Goal: Task Accomplishment & Management: Use online tool/utility

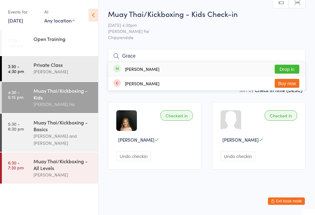
type input "Grace"
click at [291, 67] on button "Drop in" at bounding box center [287, 69] width 25 height 9
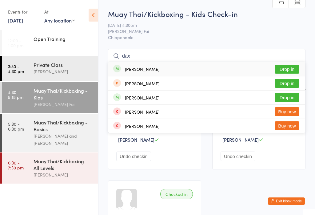
type input "dax"
click at [284, 68] on button "Drop in" at bounding box center [287, 69] width 25 height 9
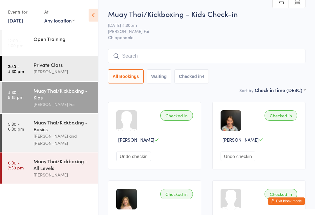
click at [217, 57] on input "search" at bounding box center [206, 56] width 197 height 14
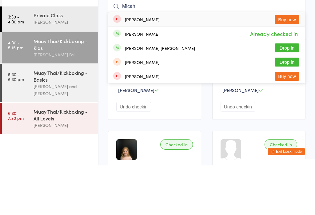
type input "Micah"
click at [293, 93] on button "Drop in" at bounding box center [287, 97] width 25 height 9
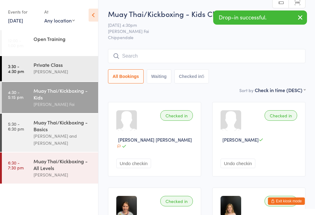
click at [246, 53] on input "search" at bounding box center [206, 56] width 197 height 14
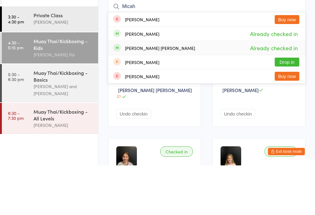
type input "Micah"
click at [298, 92] on span "Already checked in" at bounding box center [274, 97] width 51 height 11
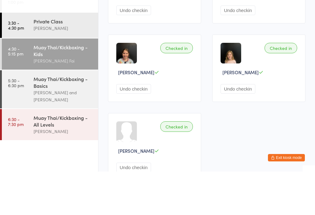
scroll to position [97, 0]
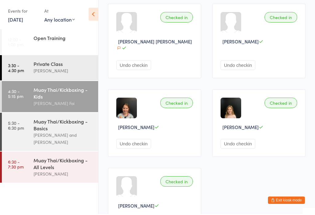
click at [142, 62] on button "Undo checkin" at bounding box center [133, 66] width 35 height 10
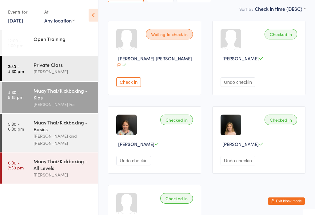
scroll to position [81, 0]
click at [128, 82] on button "Check in" at bounding box center [128, 83] width 25 height 10
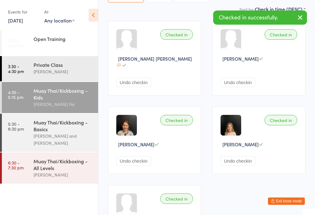
scroll to position [78, 0]
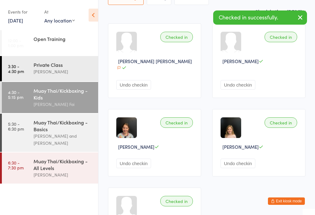
click at [64, 139] on div "[PERSON_NAME] and [PERSON_NAME]" at bounding box center [63, 139] width 59 height 14
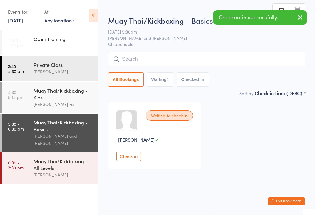
scroll to position [0, 0]
click at [64, 171] on div "Muay Thai/Kickboxing - All Levels" at bounding box center [63, 165] width 59 height 14
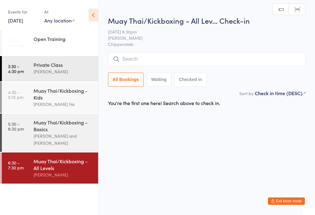
click at [74, 96] on div "Muay Thai/Kickboxing - Kids" at bounding box center [63, 94] width 59 height 14
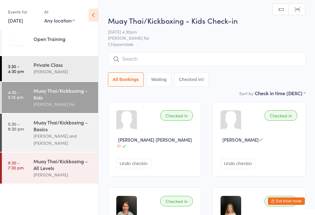
click at [156, 61] on input "search" at bounding box center [206, 59] width 197 height 14
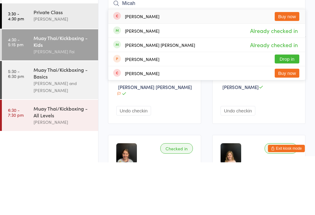
click at [313, 49] on ui-view "Muay Thai/Kickboxing - Kids Check-in 12 Aug 4:30pm Sifu Chan Cheuk Fai Chippend…" at bounding box center [206, 174] width 217 height 330
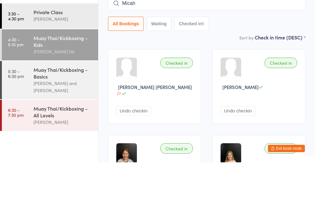
scroll to position [53, 0]
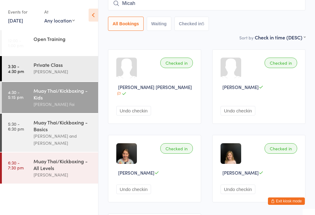
click at [143, 107] on button "Undo checkin" at bounding box center [133, 111] width 35 height 10
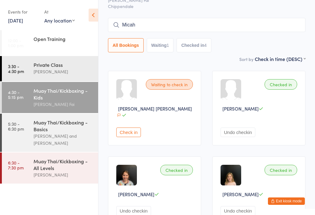
click at [271, 22] on input "Micah" at bounding box center [206, 25] width 197 height 14
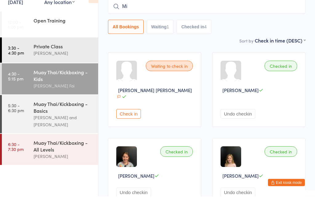
type input "M"
type input "IDs"
click at [295, 34] on button "Drop in" at bounding box center [287, 38] width 25 height 9
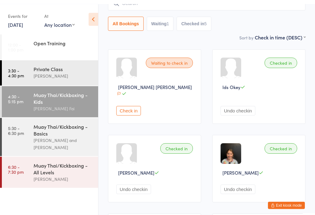
scroll to position [0, 0]
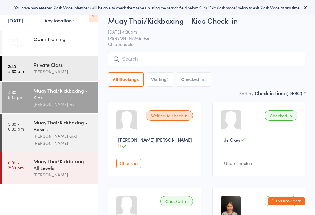
click at [18, 92] on time "4:30 - 5:15 pm" at bounding box center [15, 95] width 15 height 10
click at [139, 55] on input "search" at bounding box center [206, 59] width 197 height 14
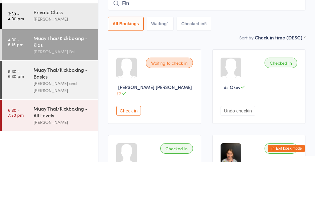
type input "Finn"
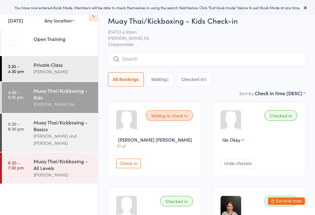
click at [150, 57] on input "search" at bounding box center [206, 59] width 197 height 14
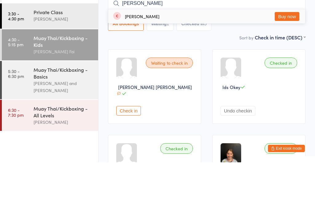
type input "Finn"
click at [294, 65] on button "Buy now" at bounding box center [287, 69] width 25 height 9
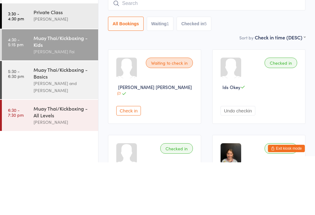
scroll to position [53, 0]
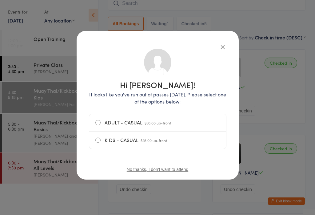
click at [138, 142] on label "KIDS - CASUAL $25.00 up-front" at bounding box center [157, 139] width 125 height 17
click at [0, 0] on input "KIDS - CASUAL $25.00 up-front" at bounding box center [0, 0] width 0 height 0
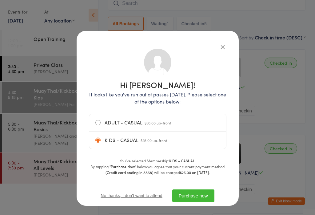
click at [208, 198] on button "Purchase now" at bounding box center [193, 195] width 42 height 13
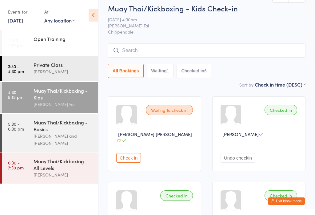
scroll to position [2, 0]
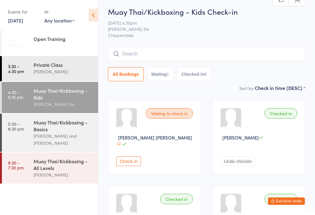
click at [137, 55] on input "search" at bounding box center [206, 54] width 197 height 14
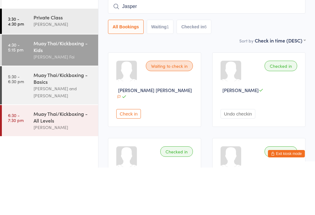
type input "Jasper"
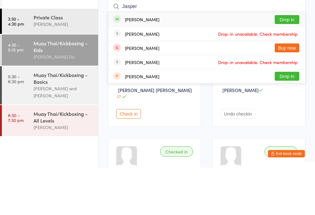
click at [286, 62] on button "Drop in" at bounding box center [287, 66] width 25 height 9
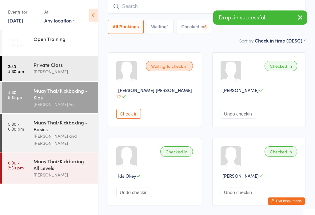
click at [227, 6] on input "search" at bounding box center [206, 6] width 197 height 14
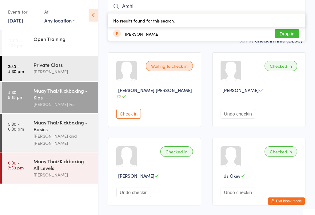
type input "Archie"
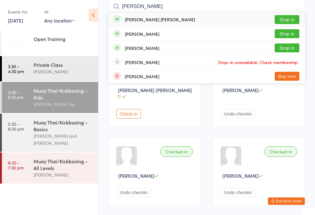
type input "Hudson"
click at [291, 22] on button "Drop in" at bounding box center [287, 19] width 25 height 9
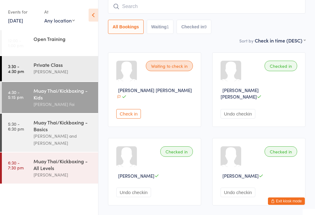
click at [166, 9] on input "search" at bounding box center [206, 6] width 197 height 14
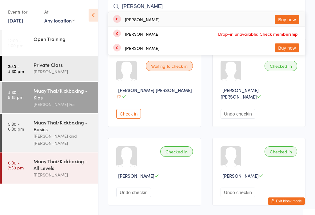
type input "George"
click at [291, 18] on button "Buy now" at bounding box center [287, 19] width 25 height 9
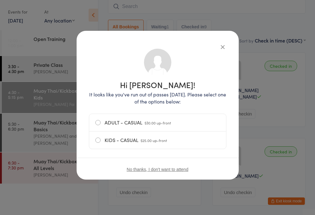
click at [99, 120] on label "ADULT - CASUAL $30.00 up-front" at bounding box center [157, 122] width 125 height 17
click at [0, 0] on input "ADULT - CASUAL $30.00 up-front" at bounding box center [0, 0] width 0 height 0
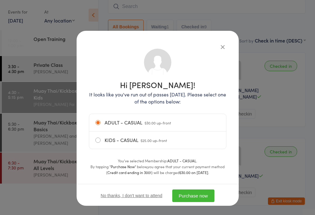
click at [194, 197] on button "Purchase now" at bounding box center [193, 195] width 42 height 13
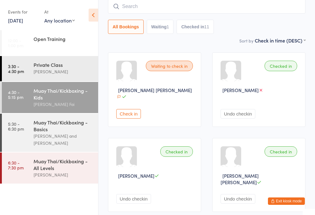
click at [63, 131] on div "Muay Thai/Kickboxing - Basics" at bounding box center [63, 126] width 59 height 14
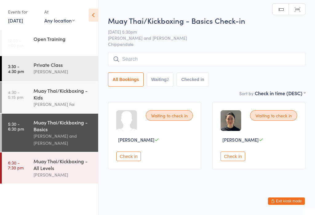
click at [180, 64] on input "search" at bounding box center [206, 59] width 197 height 14
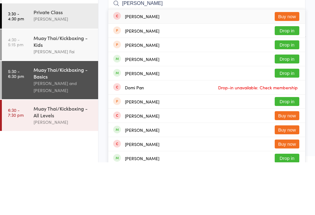
type input "Dan"
click at [285, 65] on button "Buy now" at bounding box center [287, 69] width 25 height 9
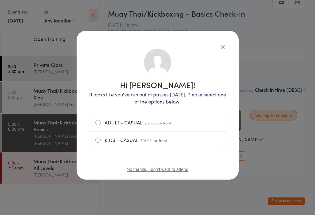
click at [100, 121] on label "ADULT - CASUAL $30.00 up-front" at bounding box center [157, 122] width 125 height 17
click at [0, 0] on input "ADULT - CASUAL $30.00 up-front" at bounding box center [0, 0] width 0 height 0
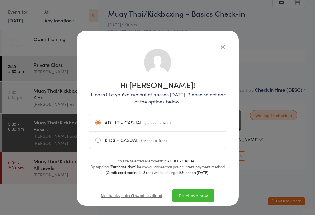
click at [196, 195] on button "Purchase now" at bounding box center [193, 195] width 42 height 13
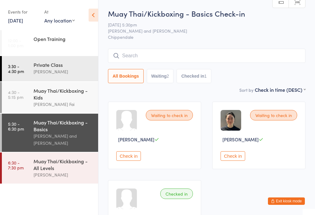
click at [48, 178] on div "[PERSON_NAME]" at bounding box center [63, 174] width 59 height 7
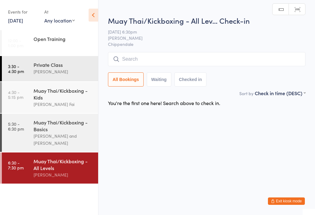
click at [169, 61] on input "search" at bounding box center [206, 59] width 197 height 14
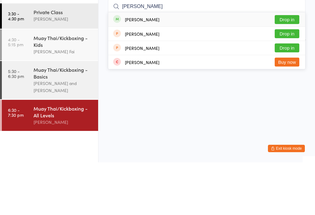
type input "Mel"
click at [289, 68] on button "Drop in" at bounding box center [287, 72] width 25 height 9
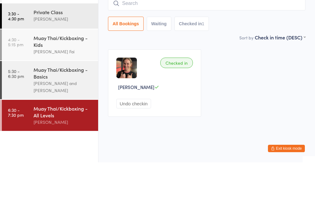
click at [240, 96] on div "Checked in Mel Eckert Undo checkin" at bounding box center [206, 135] width 209 height 78
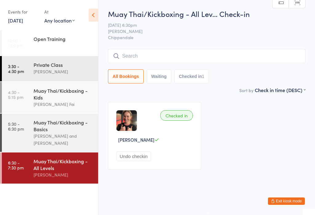
click at [196, 52] on input "search" at bounding box center [206, 56] width 197 height 14
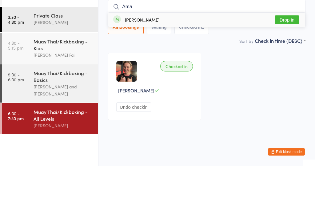
type input "Ama"
click at [282, 62] on div "Amanda Zhong Drop in" at bounding box center [206, 69] width 197 height 14
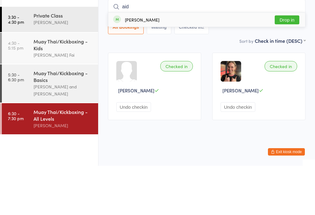
type input "aid"
click at [279, 65] on button "Drop in" at bounding box center [287, 69] width 25 height 9
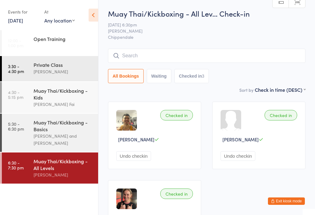
click at [67, 135] on div "[PERSON_NAME] and [PERSON_NAME]" at bounding box center [63, 139] width 59 height 14
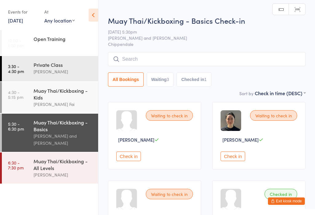
click at [185, 59] on input "search" at bounding box center [206, 59] width 197 height 14
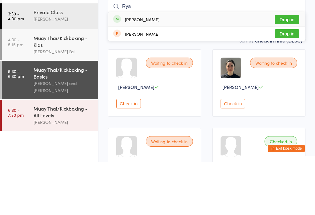
type input "Rya"
click at [292, 68] on button "Drop in" at bounding box center [287, 72] width 25 height 9
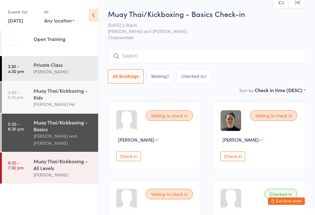
click at [191, 53] on input "search" at bounding box center [206, 56] width 197 height 14
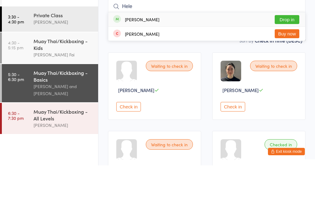
type input "Hele"
click at [245, 62] on div "Helen McMillian Drop in" at bounding box center [206, 69] width 197 height 14
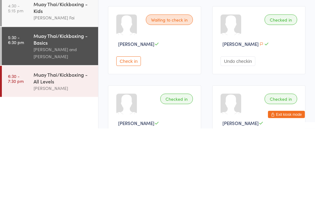
scroll to position [7, 0]
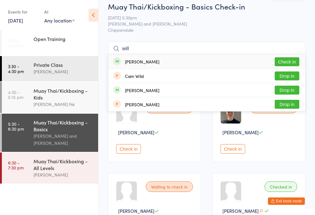
type input "will"
click at [290, 65] on button "Check in" at bounding box center [287, 61] width 25 height 9
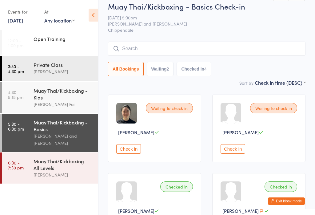
click at [146, 49] on input "search" at bounding box center [206, 49] width 197 height 14
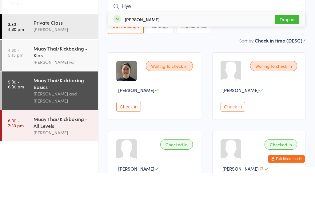
type input "Hye"
click at [286, 57] on button "Drop in" at bounding box center [287, 61] width 25 height 9
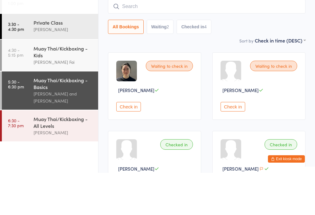
scroll to position [50, 0]
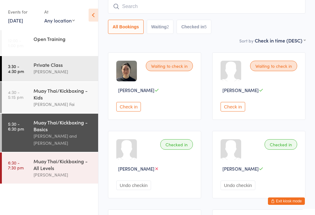
click at [235, 106] on button "Check in" at bounding box center [233, 107] width 25 height 10
click at [153, 5] on input "search" at bounding box center [206, 6] width 197 height 14
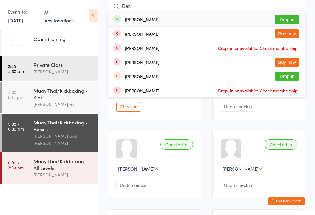
type input "Ben"
click at [290, 16] on button "Drop in" at bounding box center [287, 19] width 25 height 9
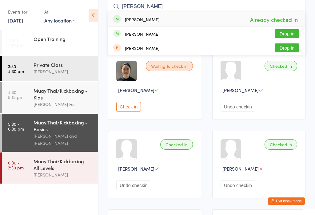
type input "roe"
click at [291, 33] on button "Drop in" at bounding box center [287, 33] width 25 height 9
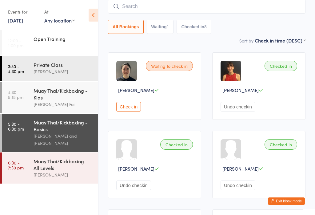
click at [187, 13] on input "search" at bounding box center [206, 6] width 197 height 14
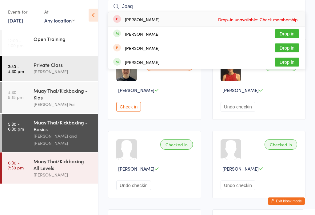
type input "Joaq"
click at [285, 35] on button "Drop in" at bounding box center [287, 33] width 25 height 9
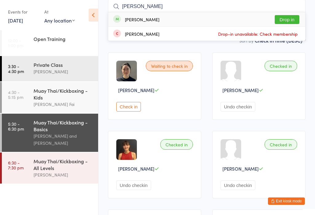
type input "juliette"
click at [295, 16] on button "Drop in" at bounding box center [287, 19] width 25 height 9
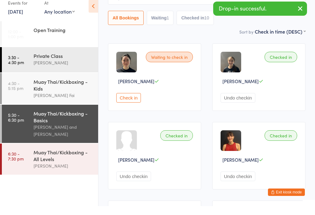
scroll to position [59, 0]
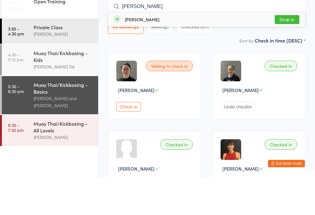
type input "Jude"
click at [287, 53] on button "Drop in" at bounding box center [287, 57] width 25 height 9
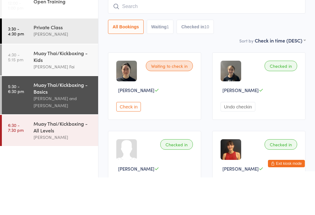
scroll to position [50, 0]
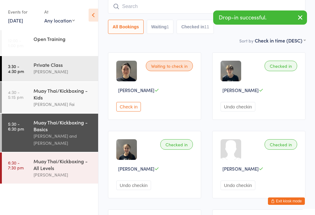
click at [176, 11] on input "search" at bounding box center [206, 6] width 197 height 14
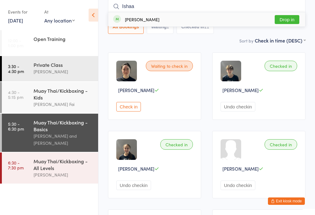
type input "Ishaa"
click at [292, 19] on button "Drop in" at bounding box center [287, 19] width 25 height 9
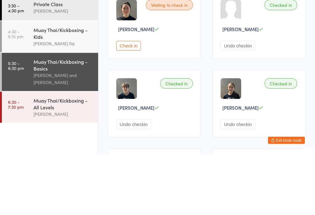
click at [141, 102] on button "Check in" at bounding box center [128, 107] width 25 height 10
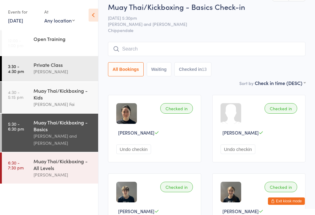
scroll to position [0, 0]
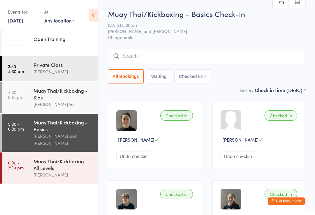
click at [207, 46] on div "Muay Thai/Kickboxing - Basics Check-in 12 Aug 5:30pm Sifu Chan Cheuk Fai and An…" at bounding box center [206, 48] width 197 height 78
click at [205, 55] on input "search" at bounding box center [206, 56] width 197 height 14
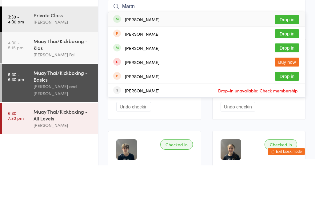
type input "Martn"
click at [294, 65] on button "Drop in" at bounding box center [287, 69] width 25 height 9
